Goal: Information Seeking & Learning: Understand process/instructions

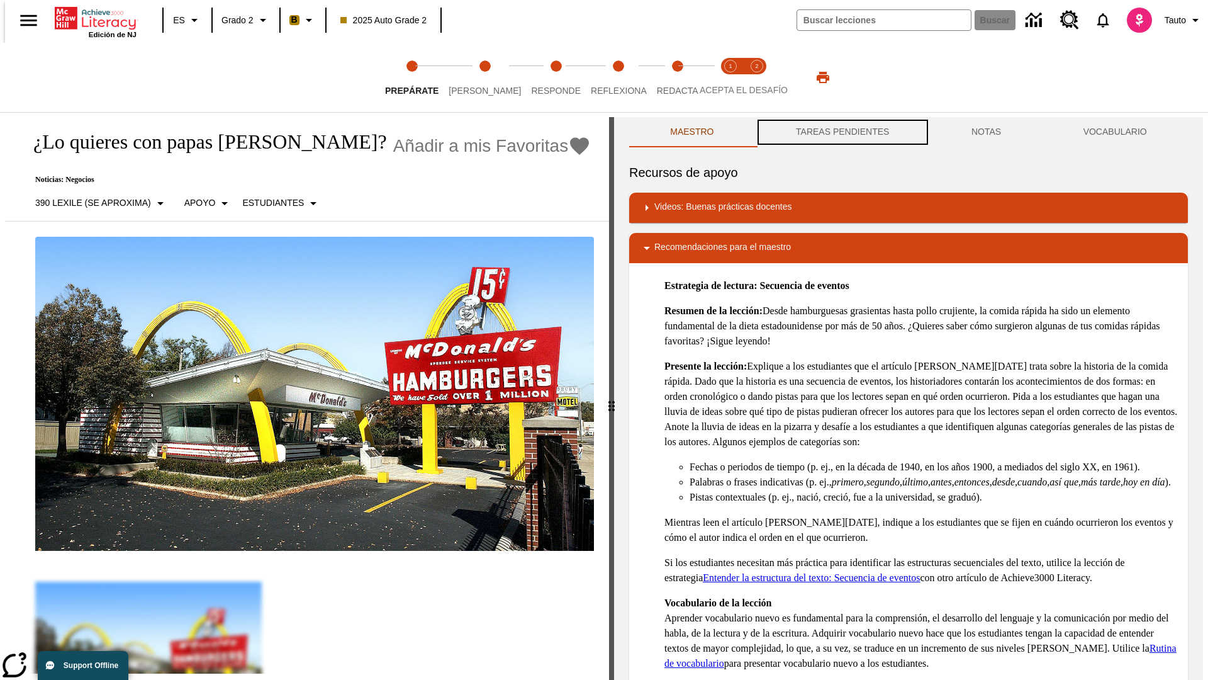
click at [841, 132] on button "TAREAS PENDIENTES" at bounding box center [843, 132] width 176 height 30
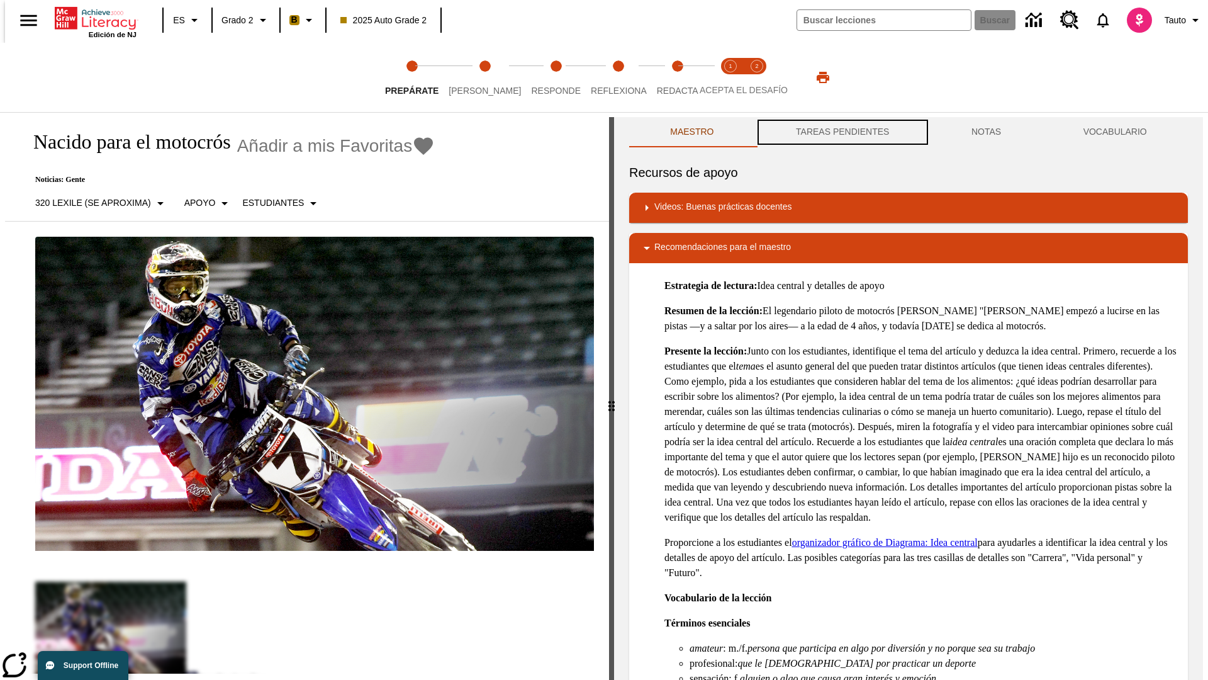
click at [841, 132] on button "TAREAS PENDIENTES" at bounding box center [843, 132] width 176 height 30
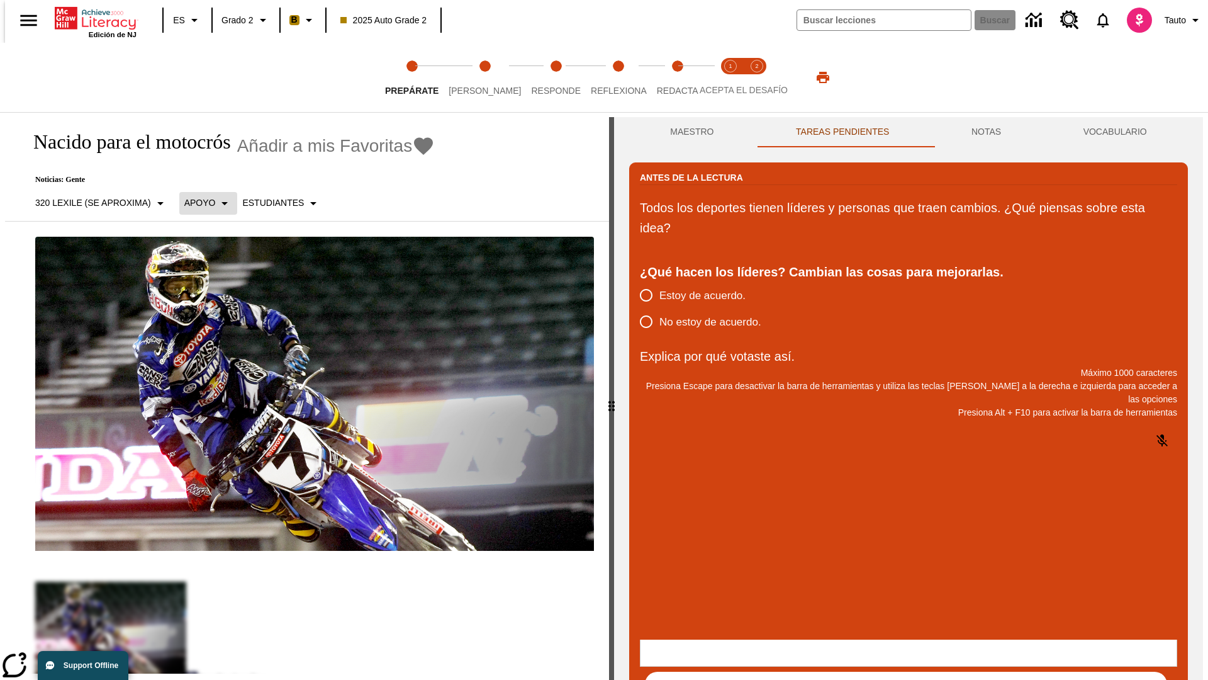
click at [201, 203] on p "Apoyo" at bounding box center [199, 202] width 31 height 13
click at [221, 276] on p "Apoyo" at bounding box center [221, 276] width 74 height 13
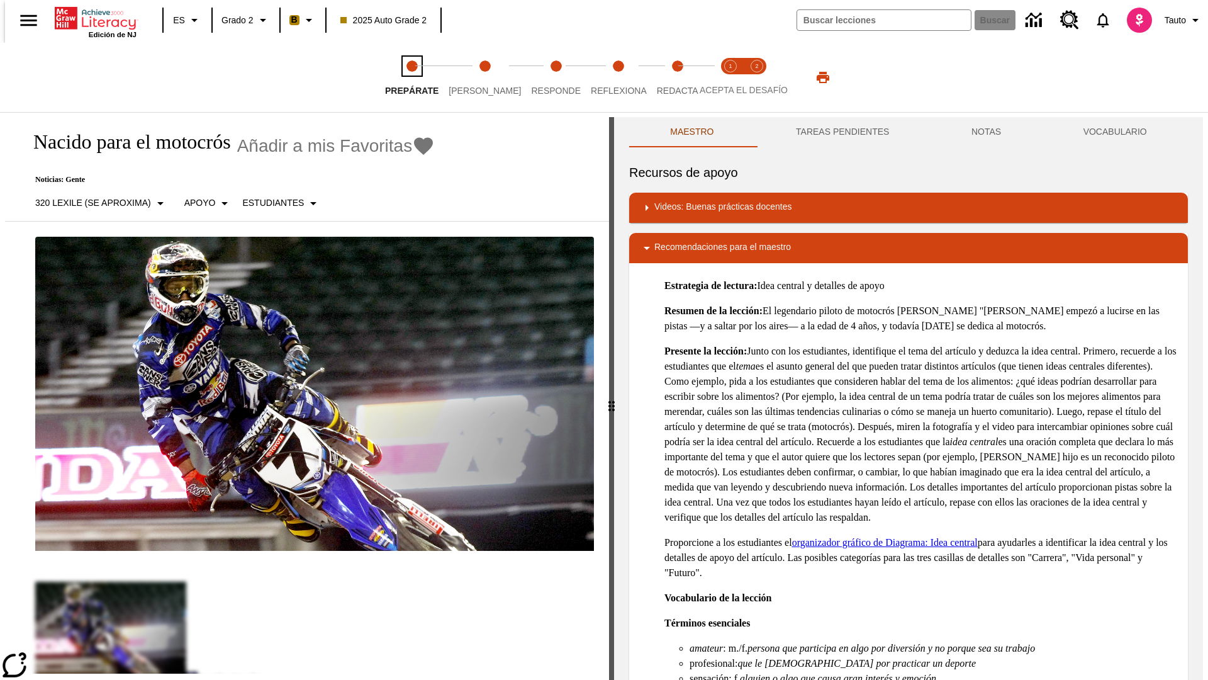
click at [412, 77] on span "Prepárate" at bounding box center [411, 85] width 53 height 23
click at [841, 132] on button "TAREAS PENDIENTES" at bounding box center [843, 132] width 176 height 30
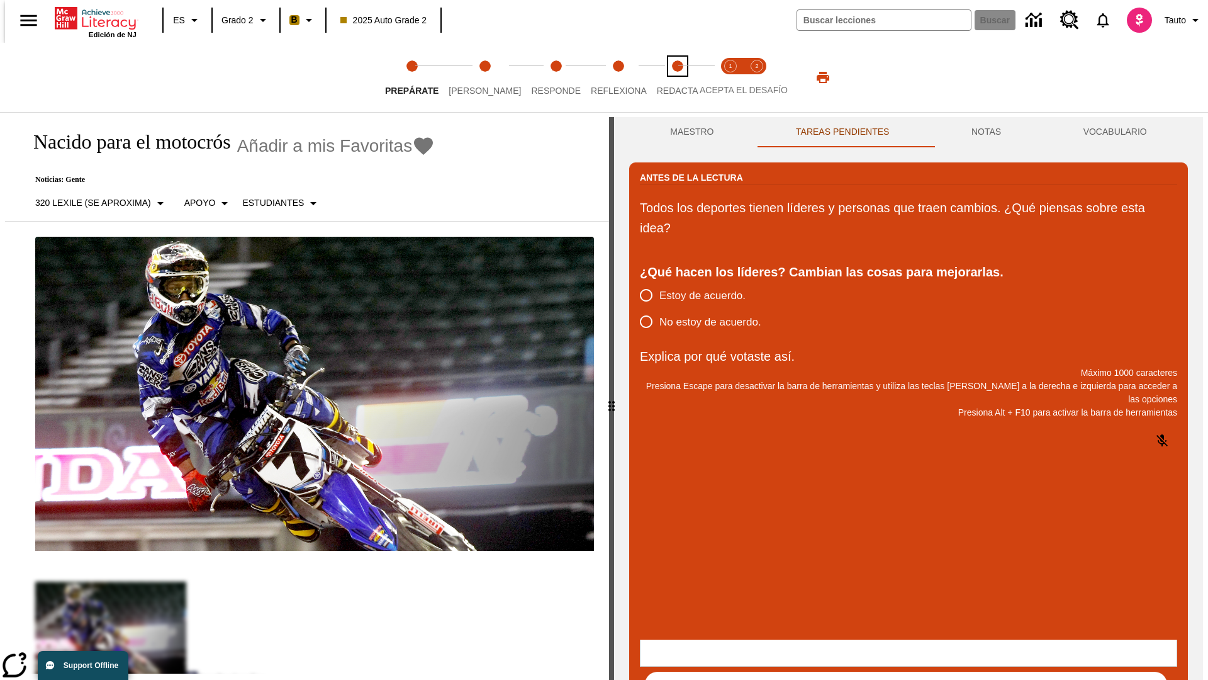
click at [664, 77] on span "Redacta" at bounding box center [678, 85] width 42 height 23
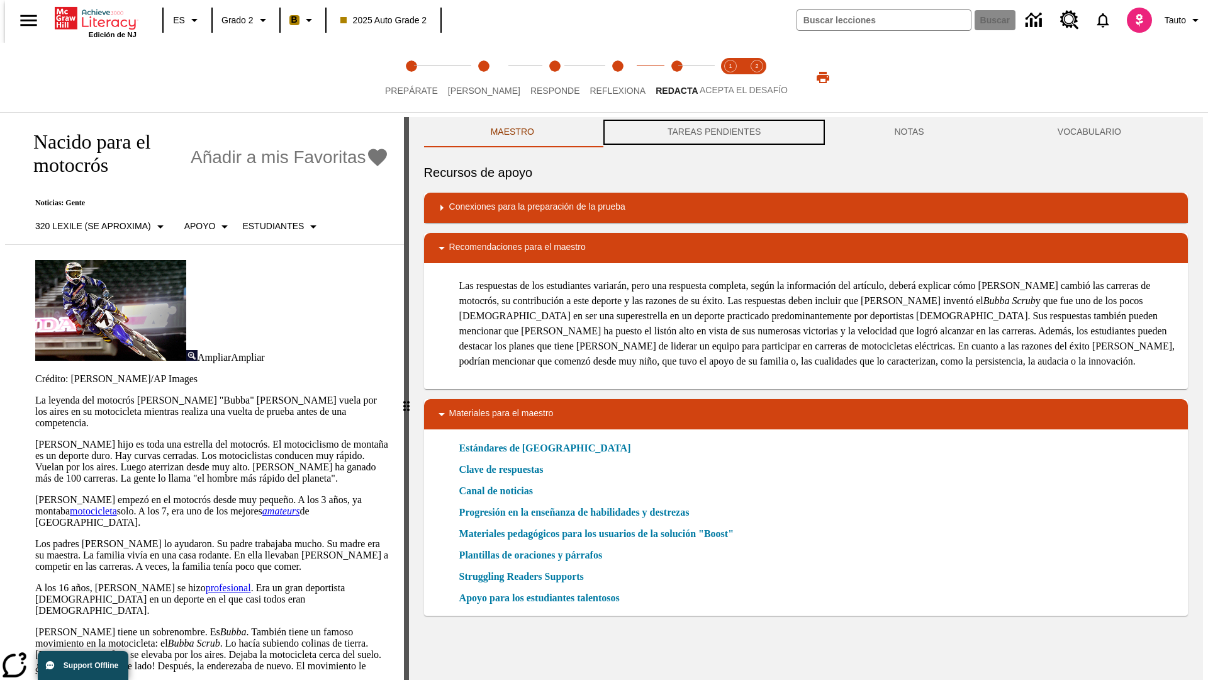
scroll to position [1, 0]
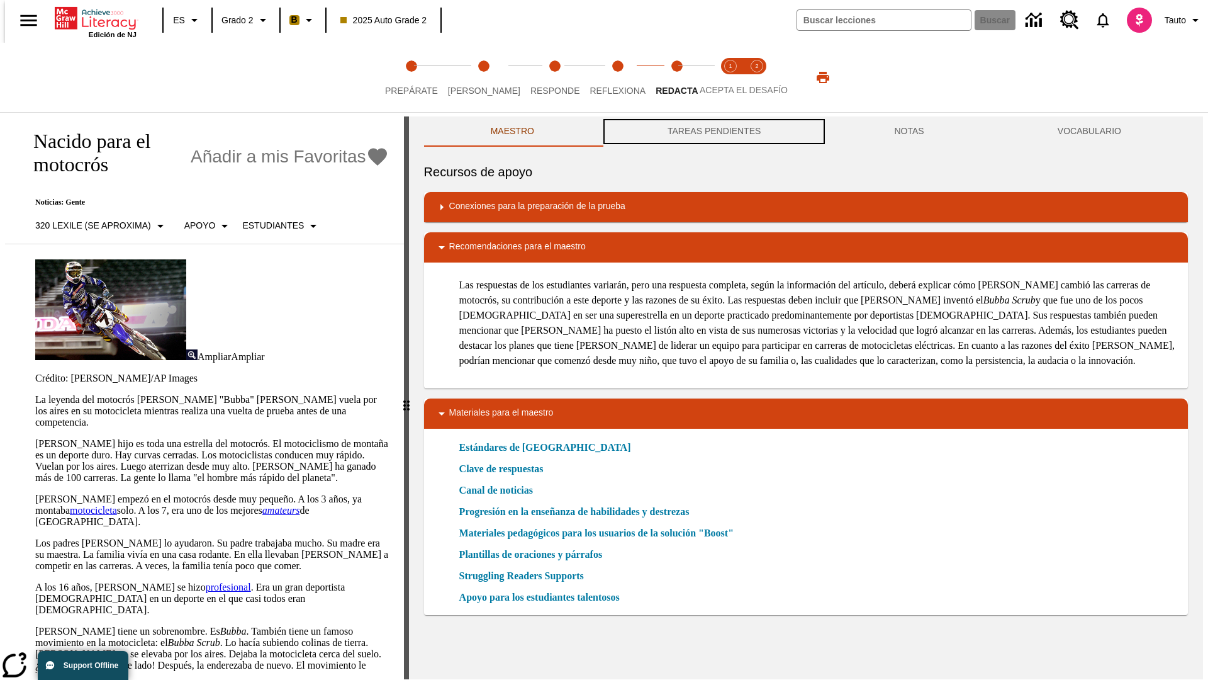
click at [713, 132] on button "TAREAS PENDIENTES" at bounding box center [714, 131] width 227 height 30
